Goal: Task Accomplishment & Management: Complete application form

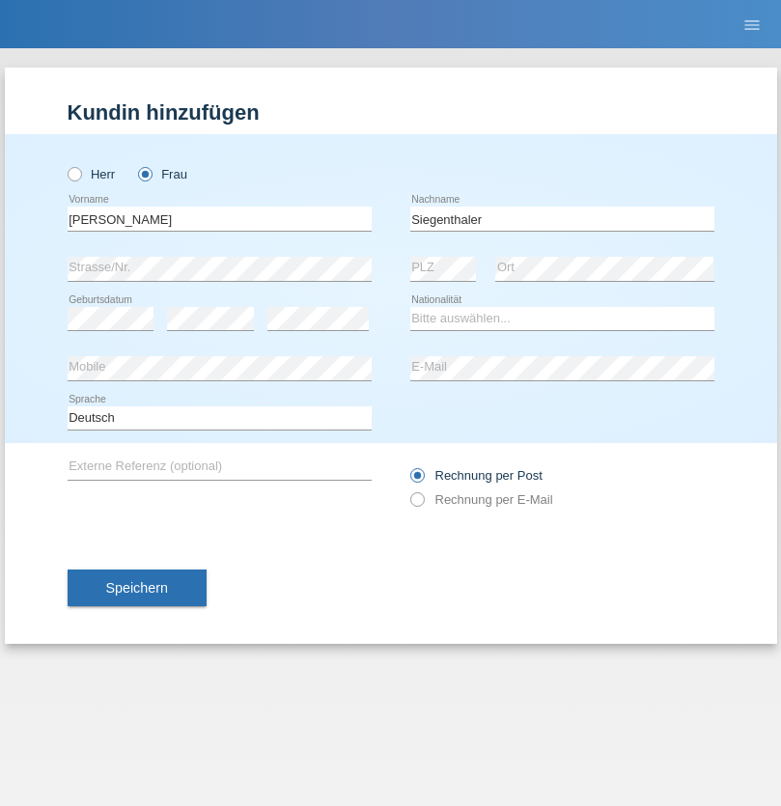
type input "Siegenthaler"
select select "CH"
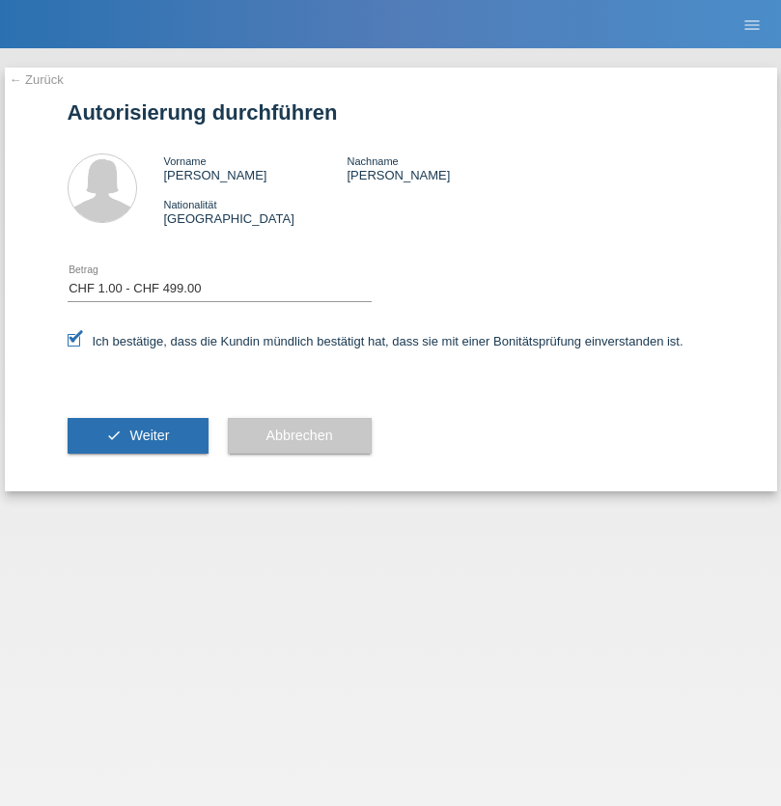
select select "1"
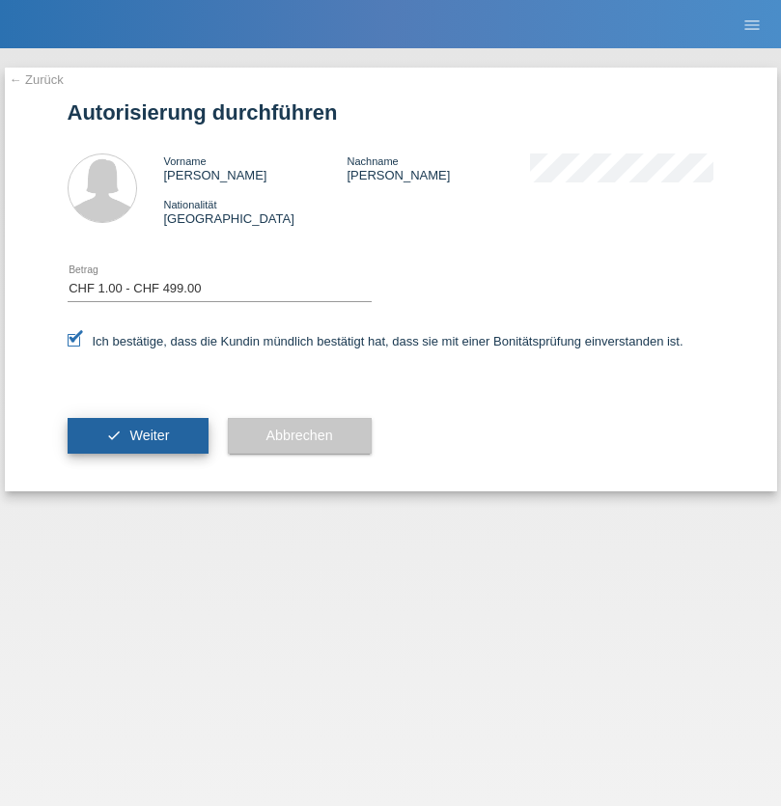
click at [137, 435] on span "Weiter" at bounding box center [149, 434] width 40 height 15
